Goal: Information Seeking & Learning: Learn about a topic

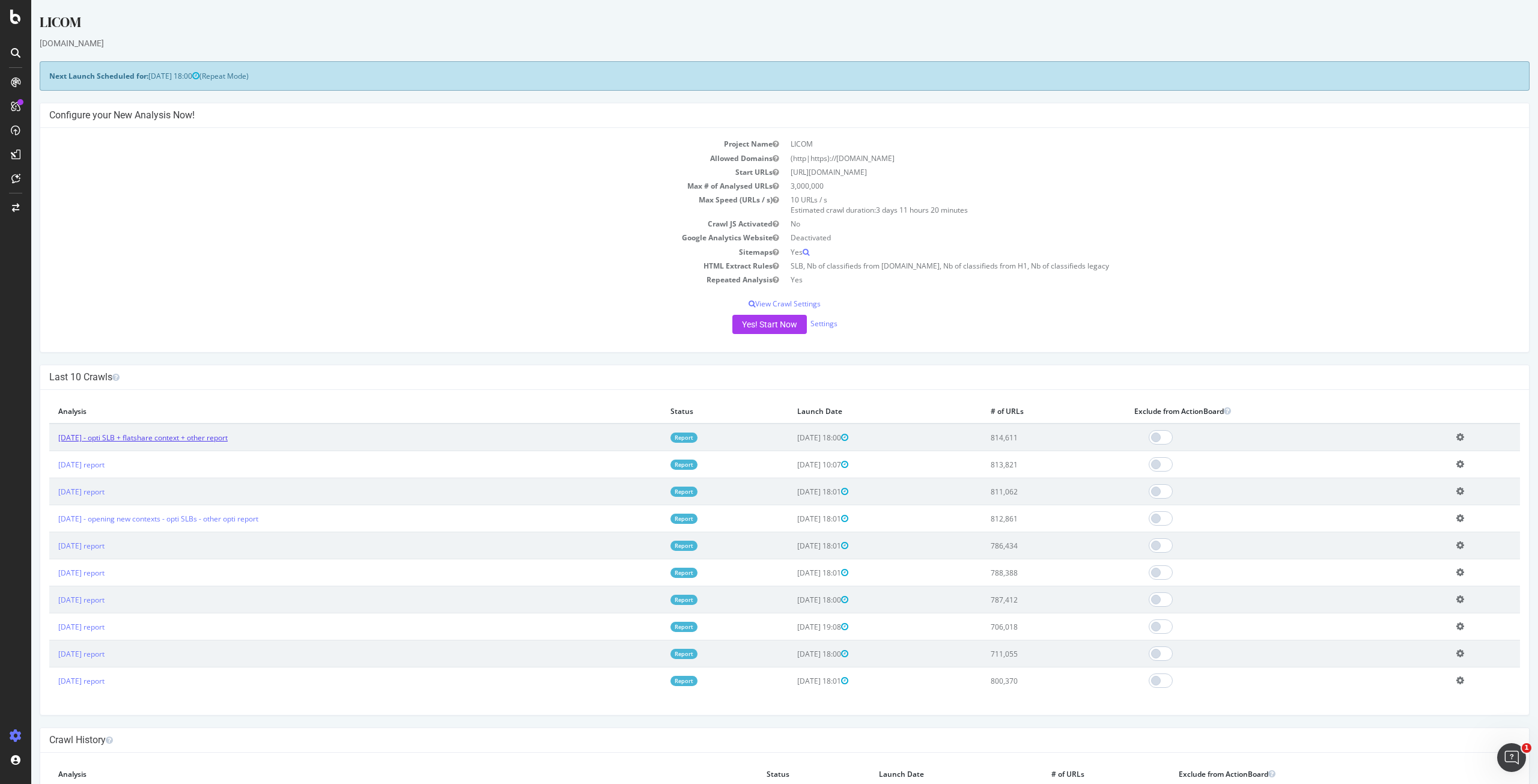
click at [218, 442] on link "[DATE] - opti SLB + flatshare context + other report" at bounding box center [143, 437] width 169 height 10
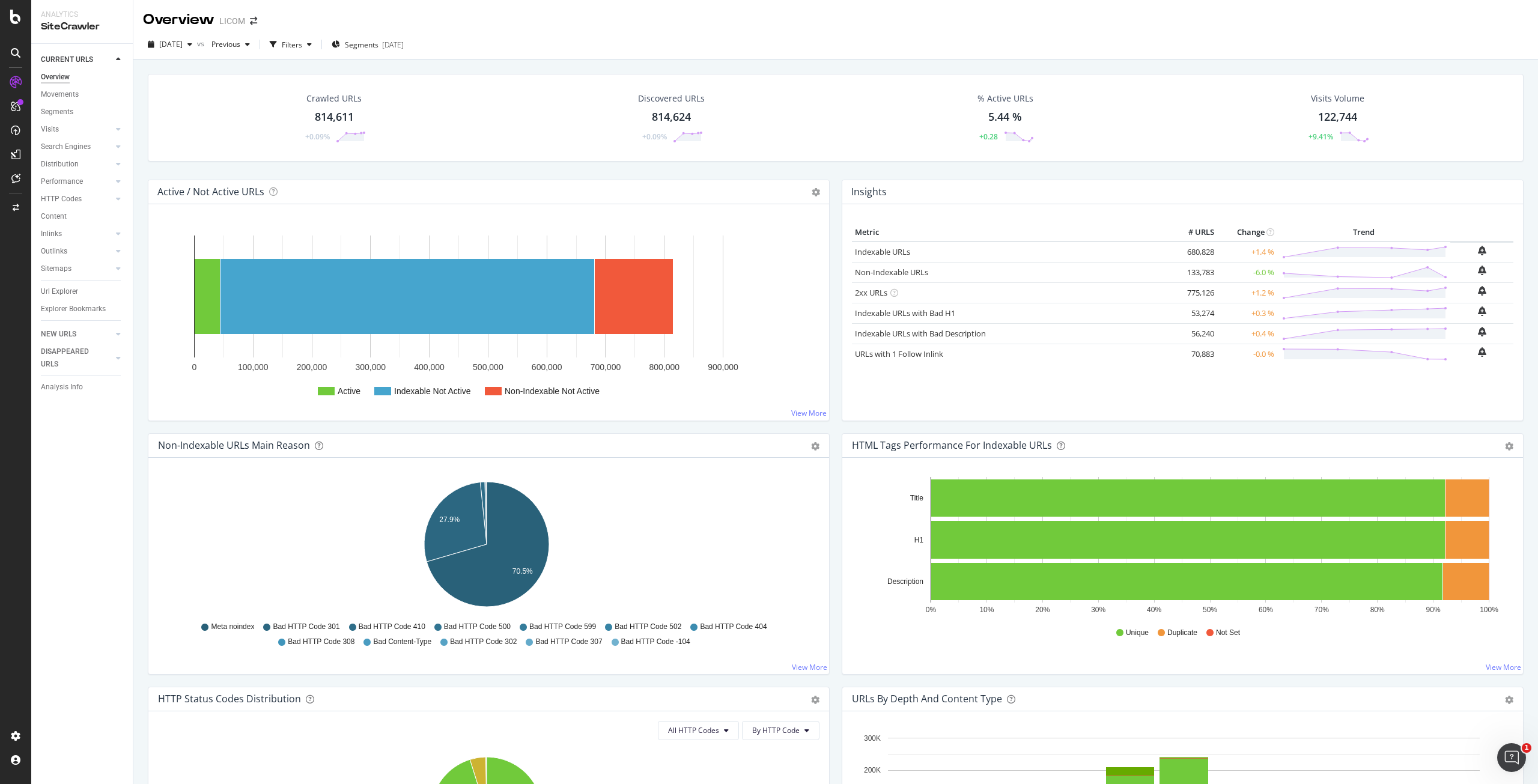
drag, startPoint x: 61, startPoint y: 293, endPoint x: 834, endPoint y: 270, distance: 773.3
click at [61, 293] on div "Url Explorer" at bounding box center [59, 291] width 37 height 13
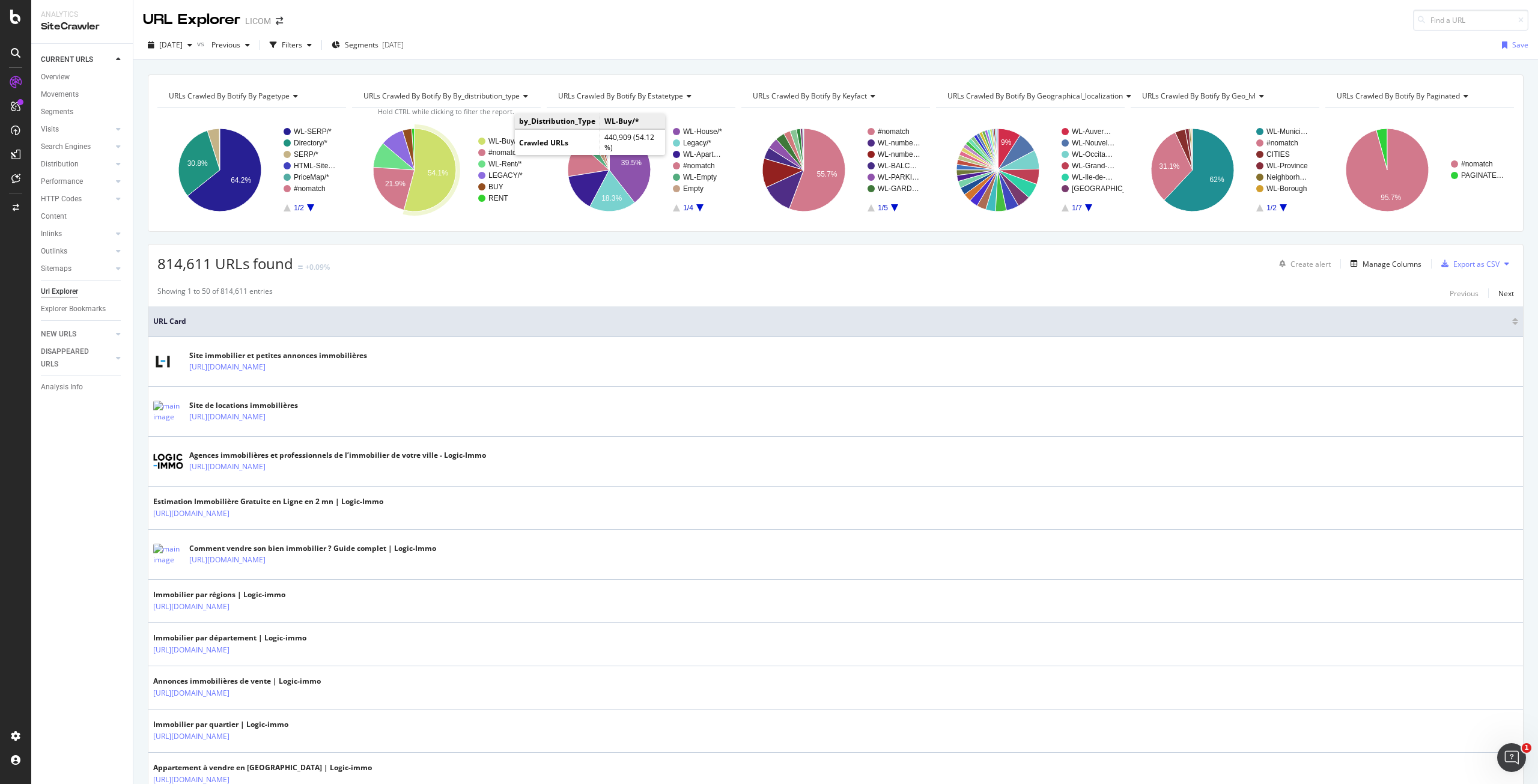
click at [504, 143] on text "WL-Buy/*" at bounding box center [504, 141] width 30 height 8
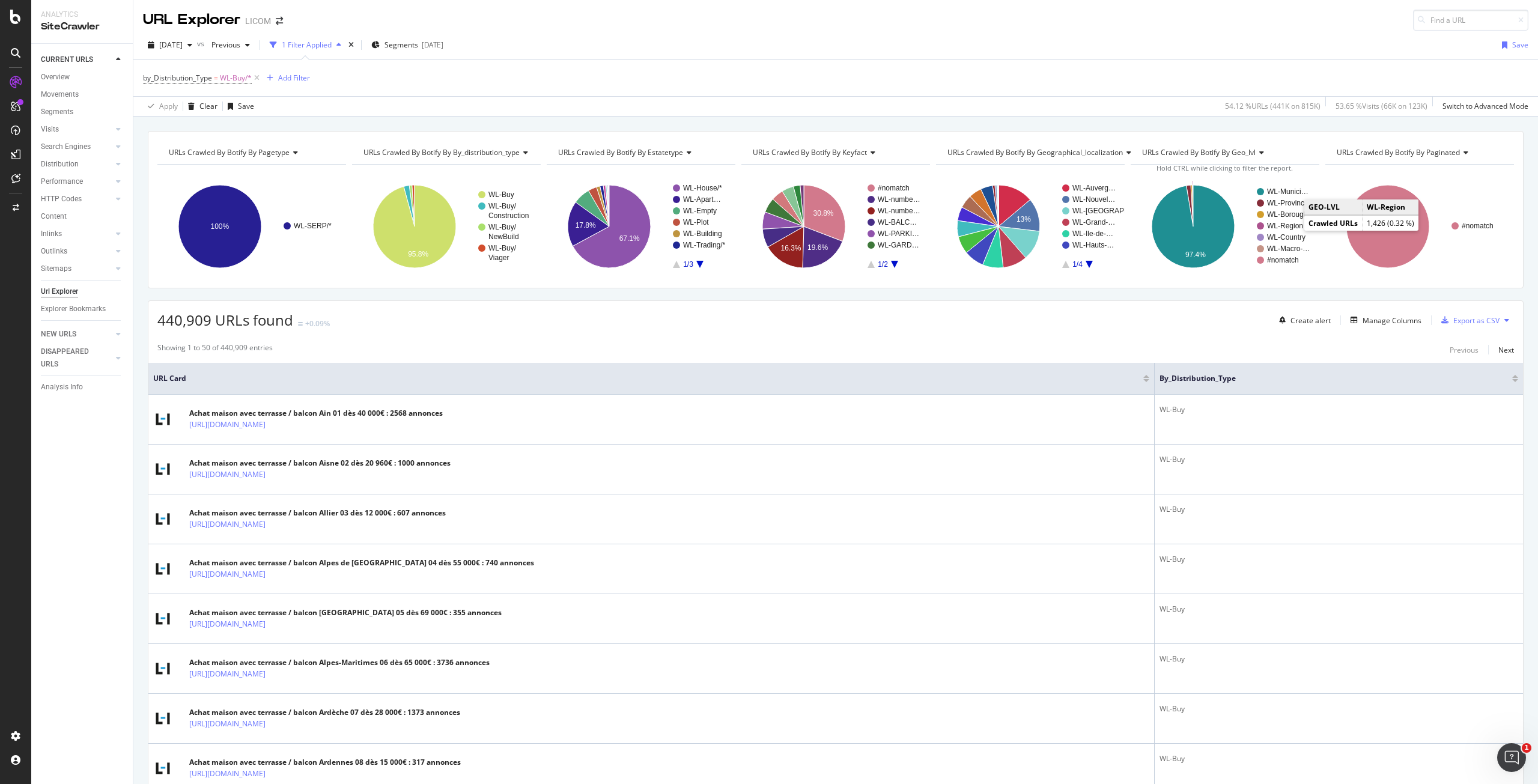
click at [1284, 224] on text "WL-Region" at bounding box center [1285, 225] width 36 height 8
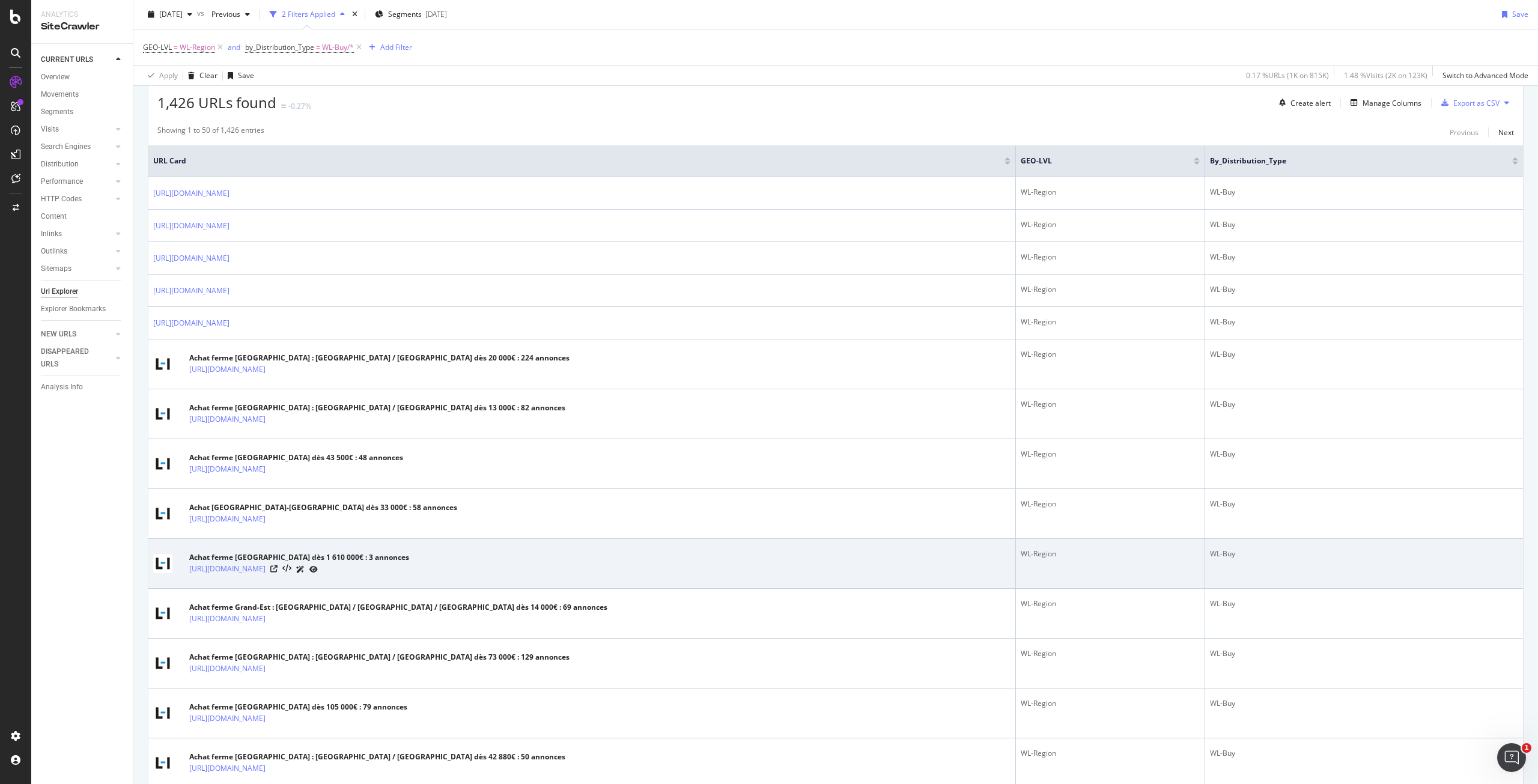
scroll to position [240, 0]
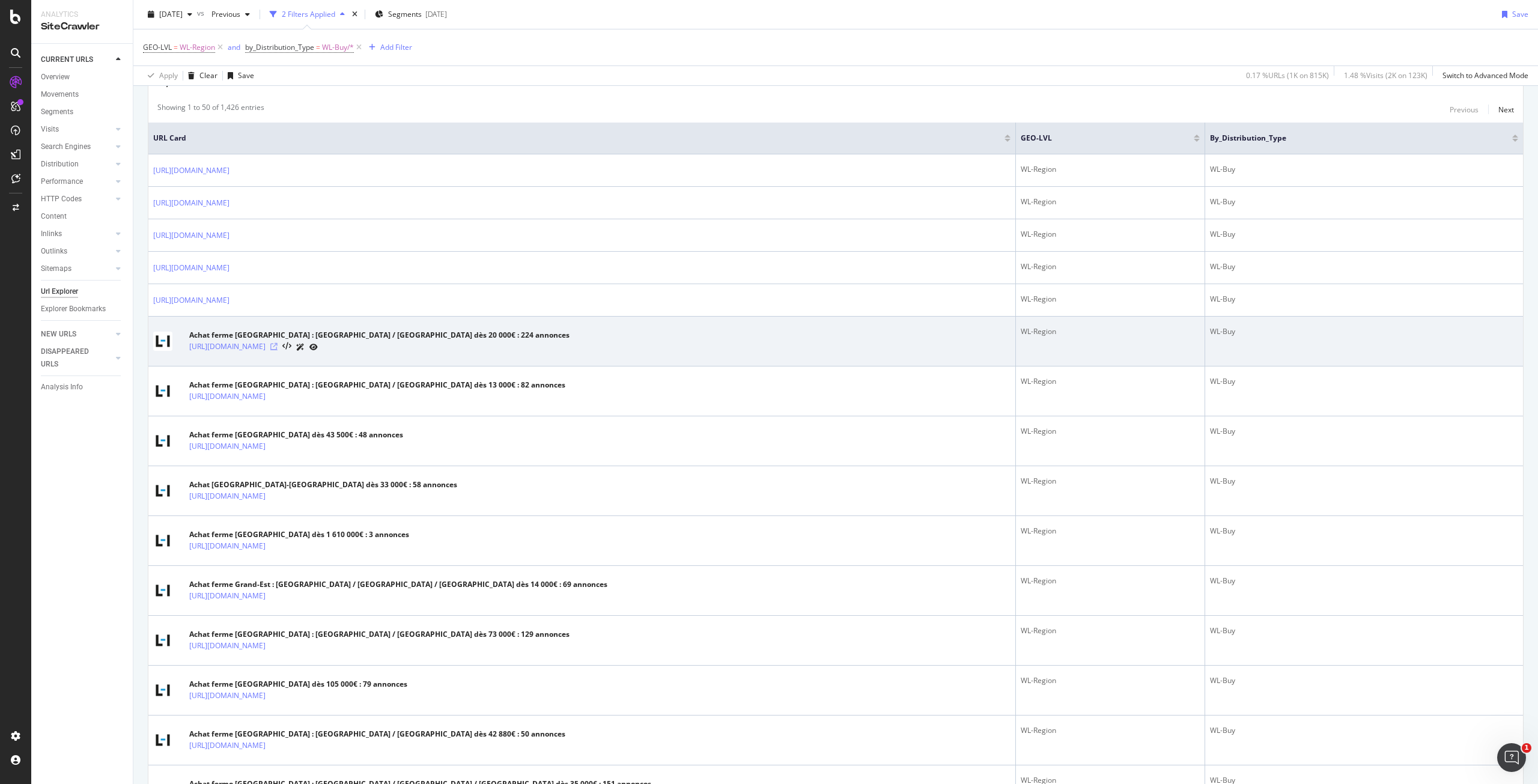
click at [278, 344] on icon at bounding box center [274, 347] width 8 height 8
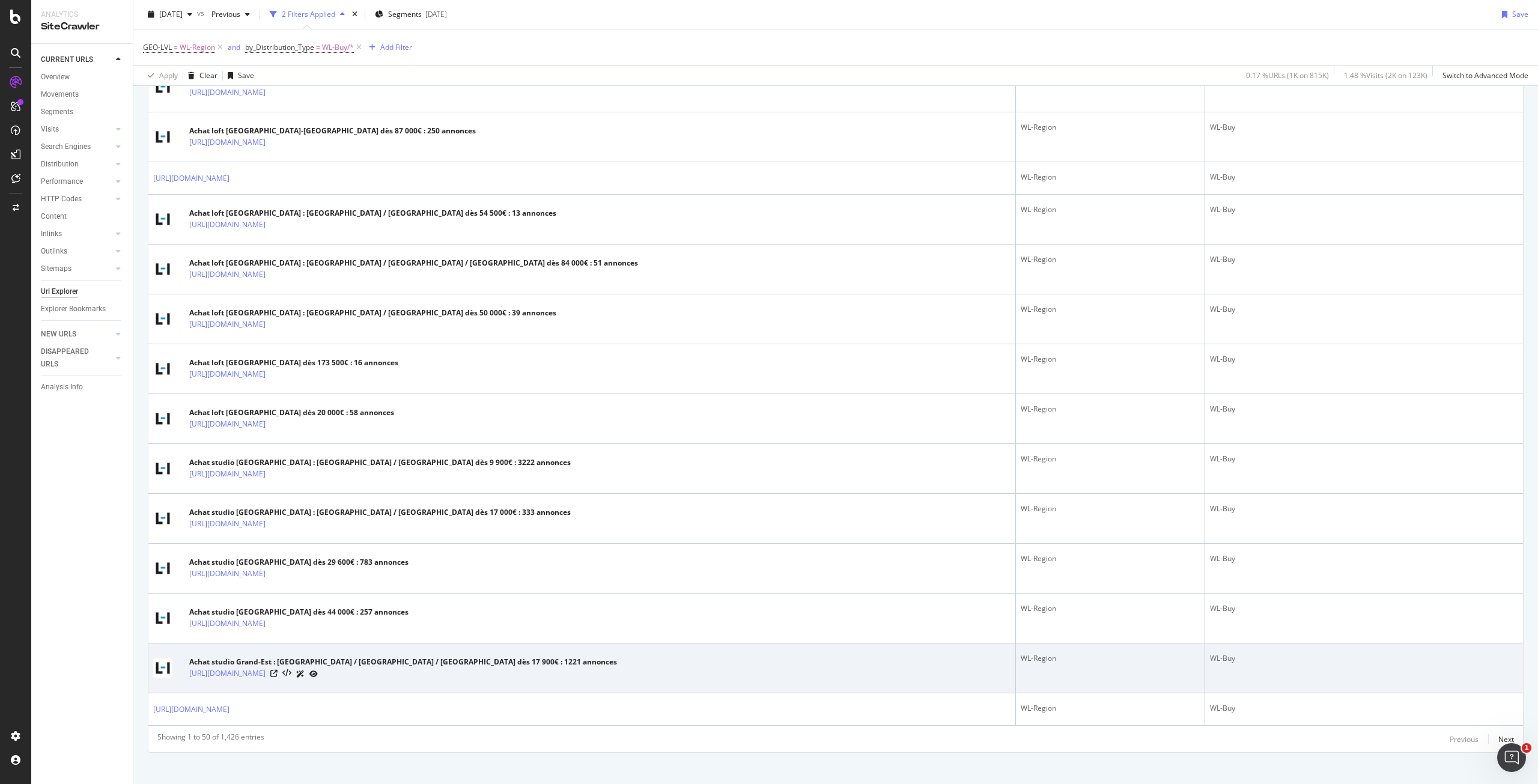
scroll to position [2051, 0]
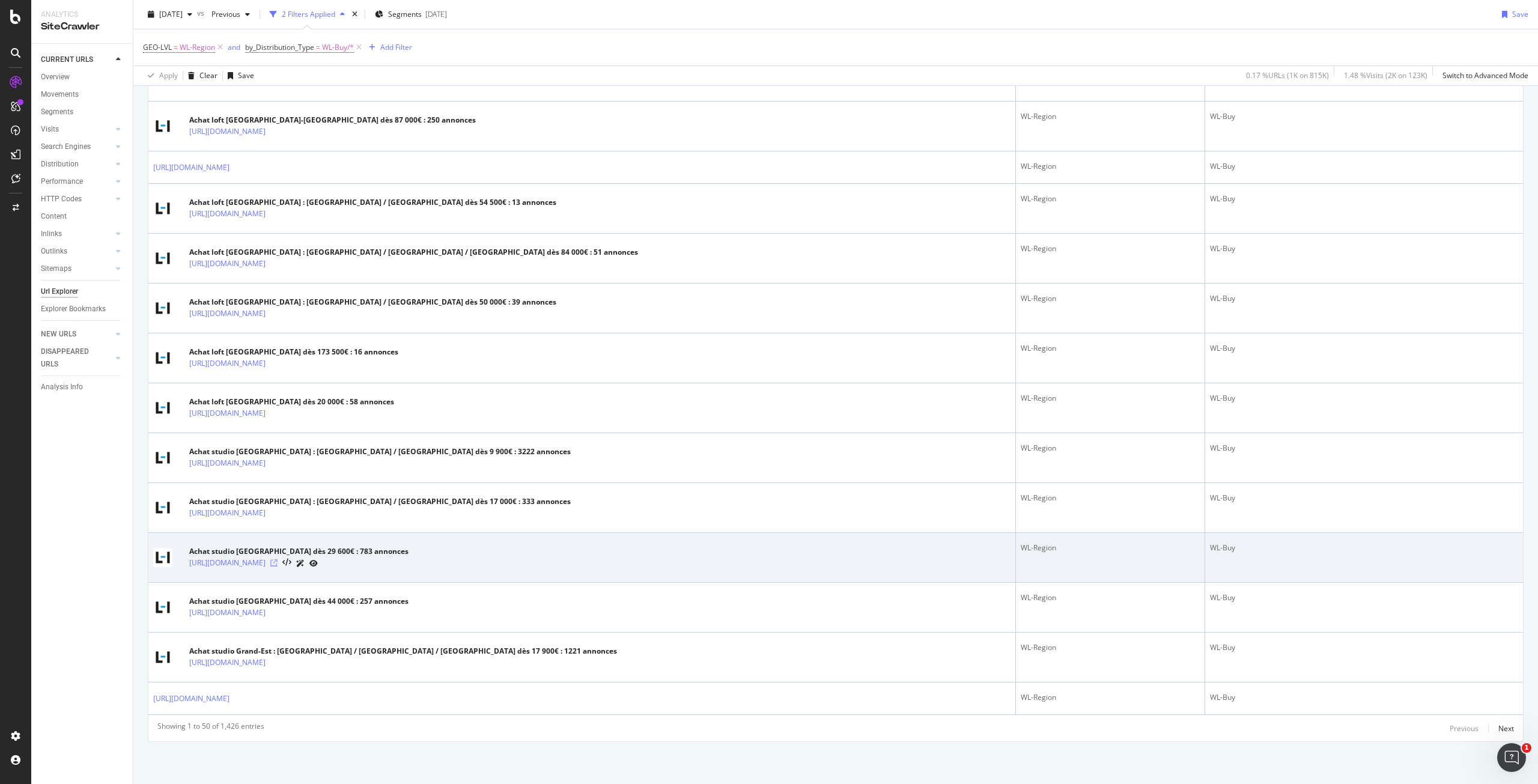
click at [278, 560] on icon at bounding box center [274, 563] width 8 height 8
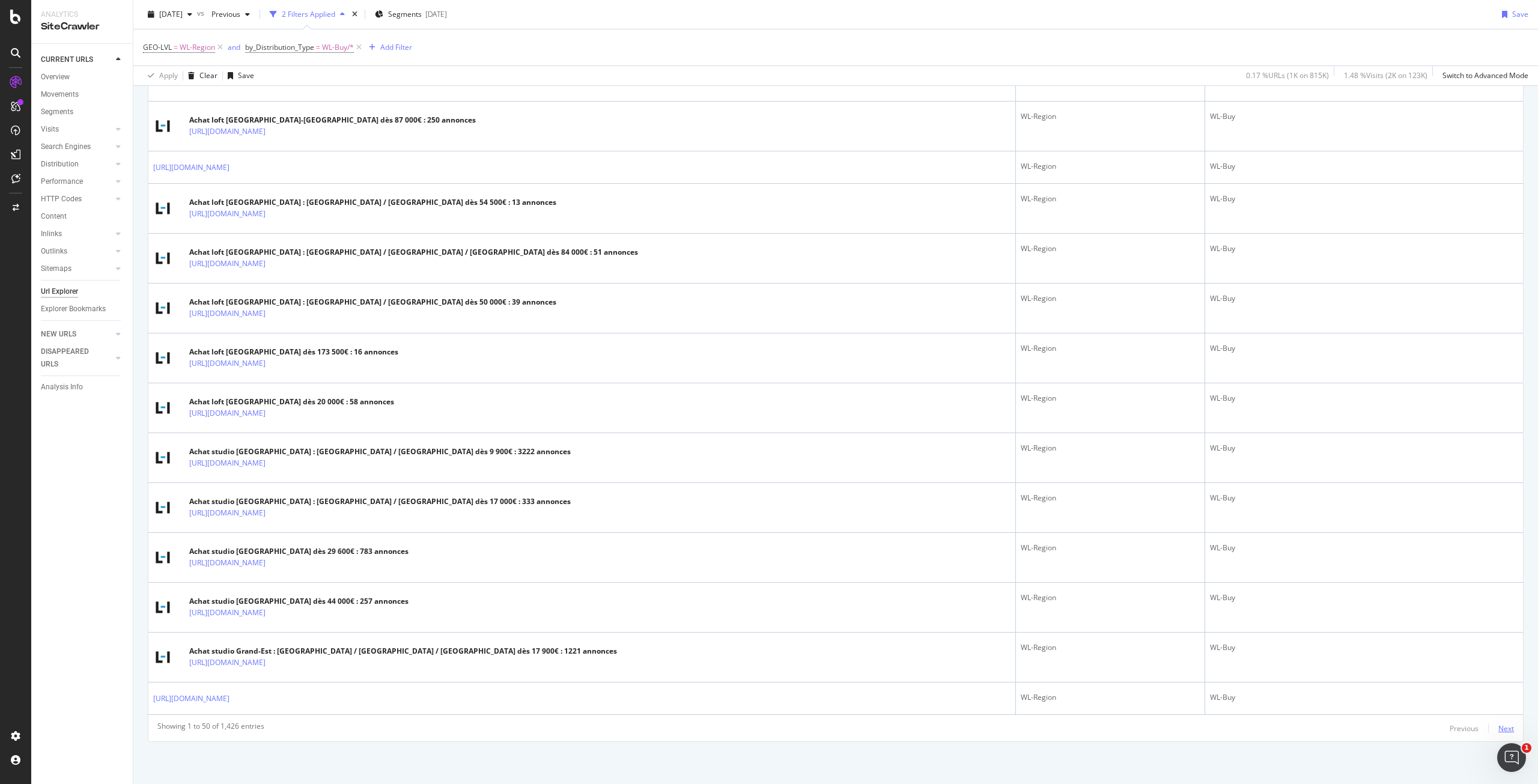
click at [1499, 735] on div "Next" at bounding box center [1506, 727] width 16 height 13
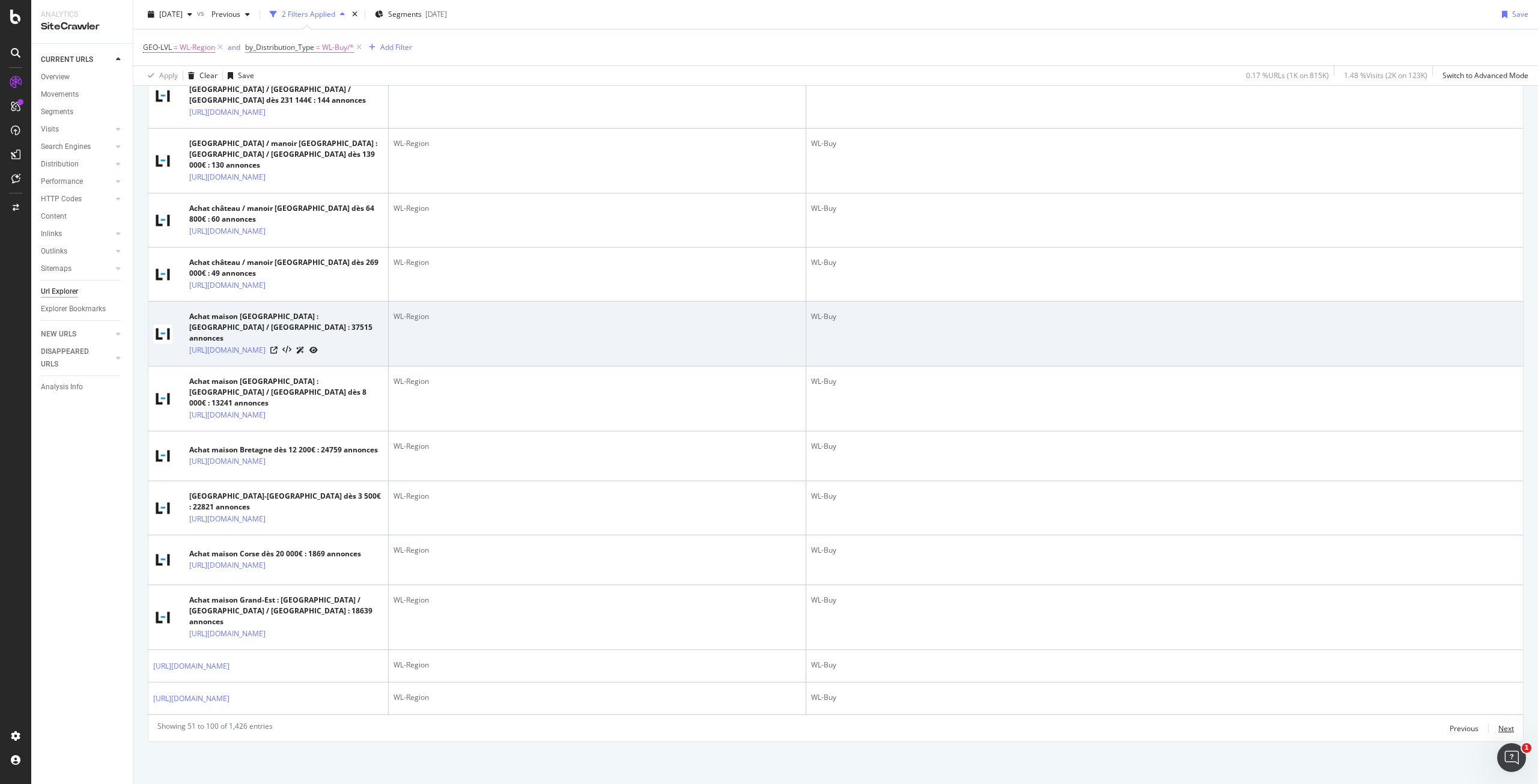
scroll to position [3269, 0]
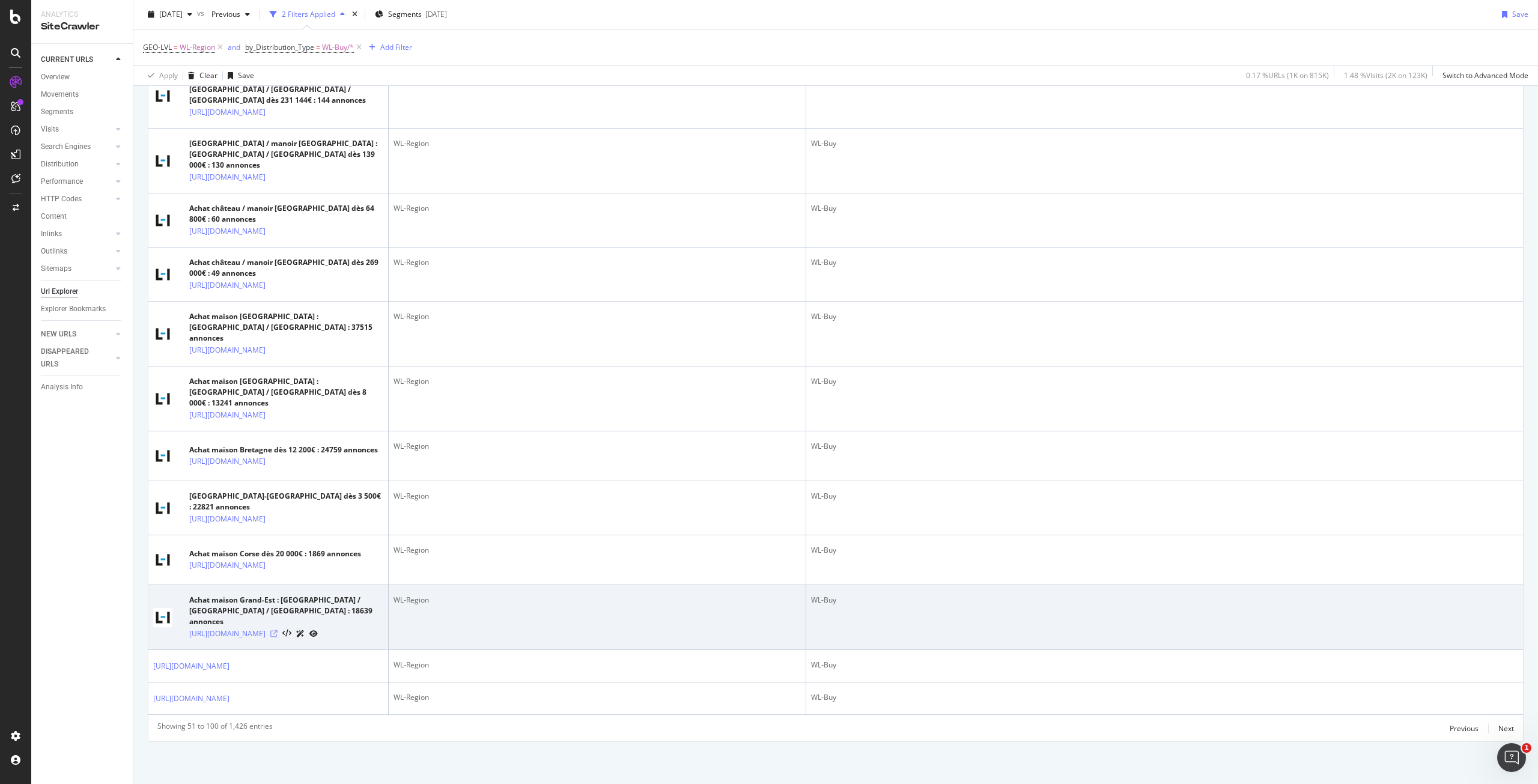
click at [278, 630] on icon at bounding box center [274, 634] width 8 height 8
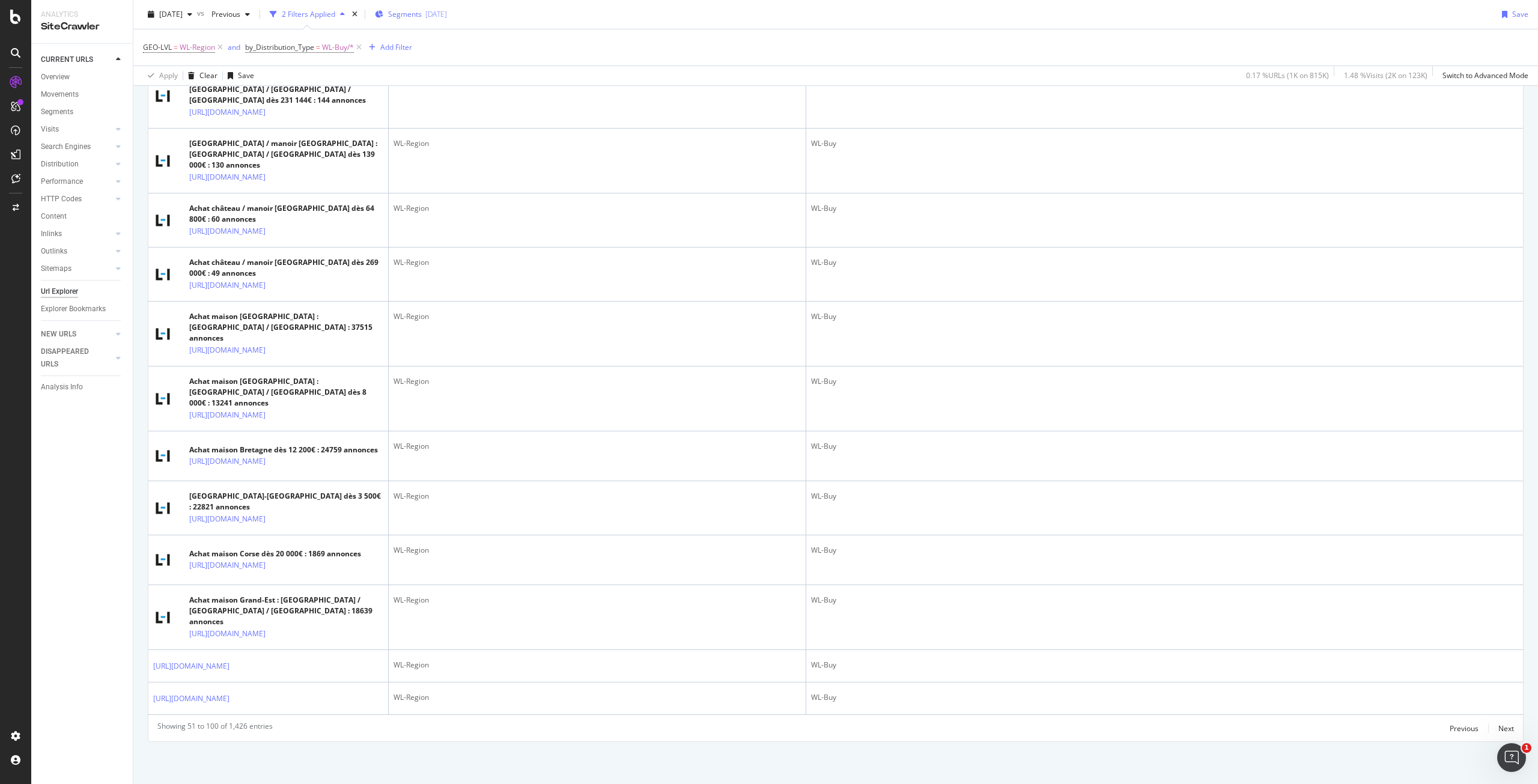
scroll to position [3029, 0]
